Goal: Use online tool/utility: Utilize a website feature to perform a specific function

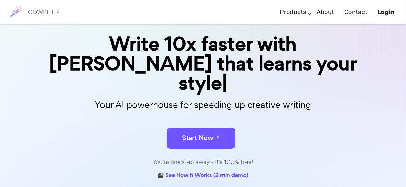
scroll to position [69, 0]
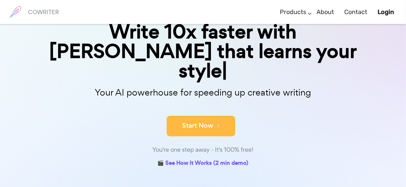
click at [188, 116] on button "Start Now" at bounding box center [201, 126] width 69 height 21
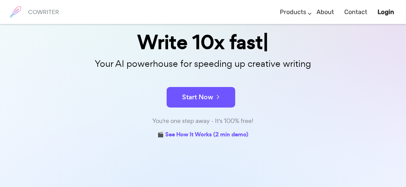
scroll to position [69, 0]
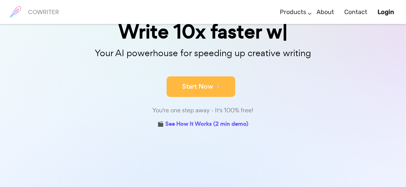
click at [181, 89] on button "Start Now" at bounding box center [201, 87] width 69 height 21
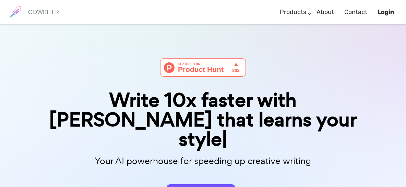
click at [191, 122] on div "Write 10x faster with [PERSON_NAME] that learns your style" at bounding box center [203, 120] width 343 height 59
click at [381, 9] on li "Login" at bounding box center [386, 12] width 27 height 20
click at [386, 10] on b "Login" at bounding box center [386, 12] width 16 height 8
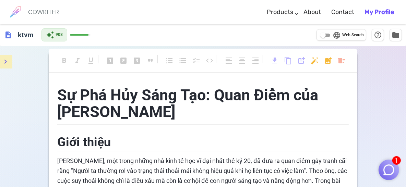
click at [10, 62] on button "menu" at bounding box center [6, 62] width 14 height 14
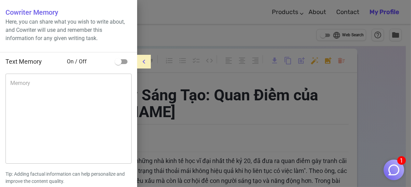
click at [138, 60] on button "menu" at bounding box center [144, 62] width 14 height 14
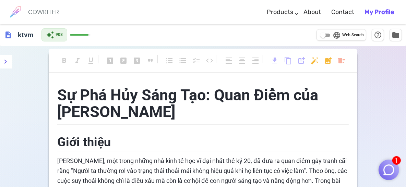
click at [28, 11] on h6 "COWRITER" at bounding box center [43, 12] width 31 height 6
click at [26, 32] on h6 "ktvm" at bounding box center [25, 35] width 21 height 14
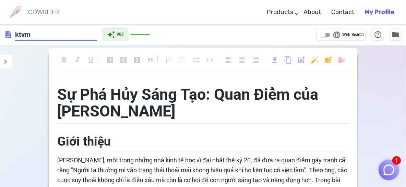
click at [11, 36] on span "description" at bounding box center [8, 35] width 8 height 8
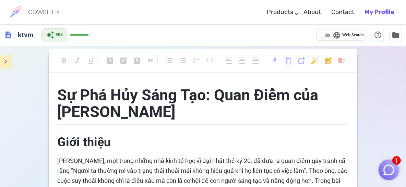
click at [8, 59] on icon "menu" at bounding box center [5, 62] width 8 height 8
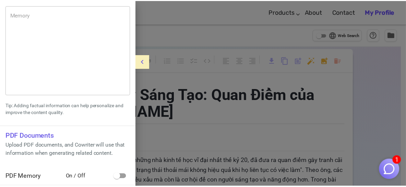
scroll to position [70, 0]
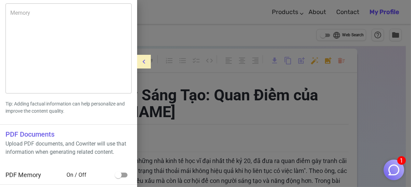
click at [237, 99] on div at bounding box center [205, 93] width 411 height 187
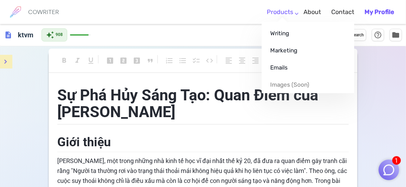
click at [285, 14] on link "Products" at bounding box center [280, 12] width 26 height 20
click at [278, 26] on link "Writing" at bounding box center [308, 33] width 93 height 17
click at [272, 30] on link "Writing" at bounding box center [308, 33] width 93 height 17
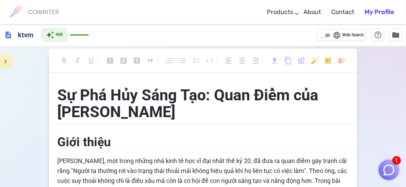
click at [113, 86] on span "Sự Phá Hủy Sáng Tạo: Quan Điểm của Joseph Schumpeter" at bounding box center [189, 103] width 265 height 35
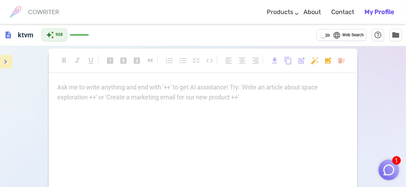
click at [29, 94] on div "format_bold format_italic format_underlined looks_one looks_two looks_3 format_…" at bounding box center [203, 163] width 406 height 234
click at [129, 93] on div "Ask me to write anything and end with '++' to get AI assistance! Try: 'Write an…" at bounding box center [203, 93] width 292 height 20
